Goal: Information Seeking & Learning: Learn about a topic

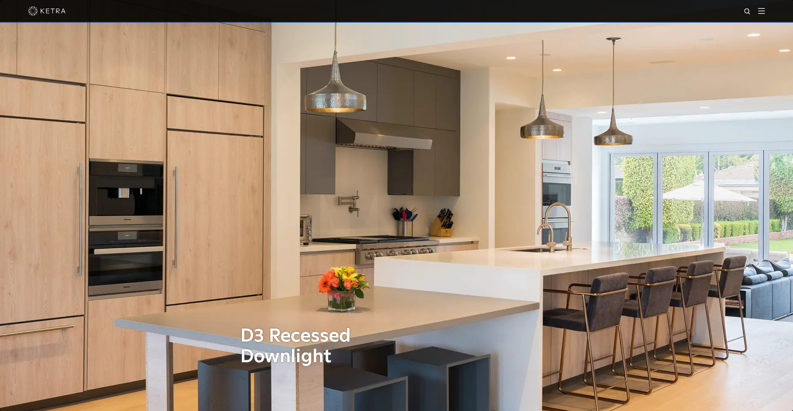
click at [770, 13] on div at bounding box center [396, 11] width 793 height 23
click at [764, 13] on img at bounding box center [761, 11] width 7 height 6
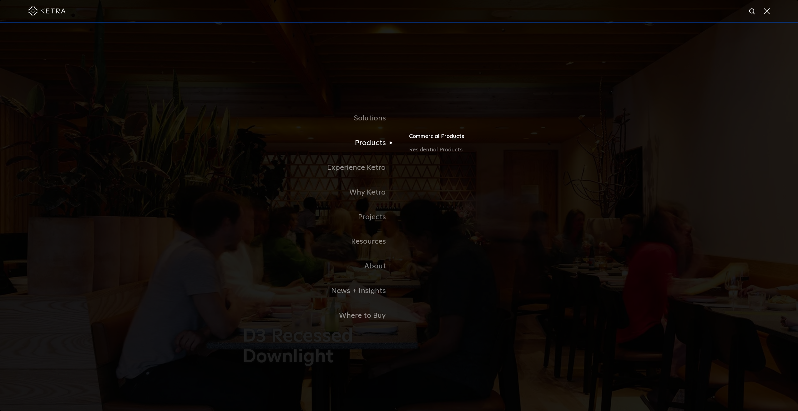
click at [423, 137] on link "Commercial Products" at bounding box center [482, 139] width 146 height 14
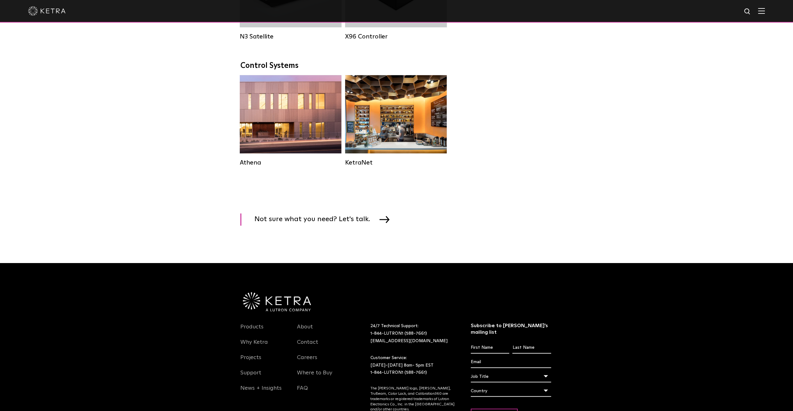
scroll to position [906, 0]
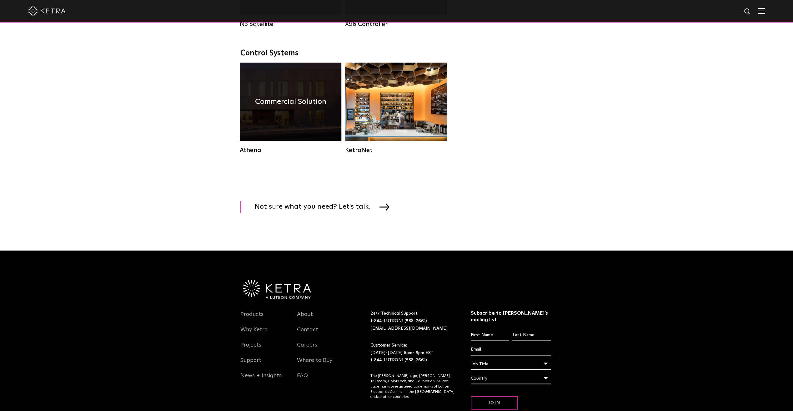
click at [286, 126] on div "Commercial Solution" at bounding box center [291, 102] width 102 height 78
